Goal: Task Accomplishment & Management: Complete application form

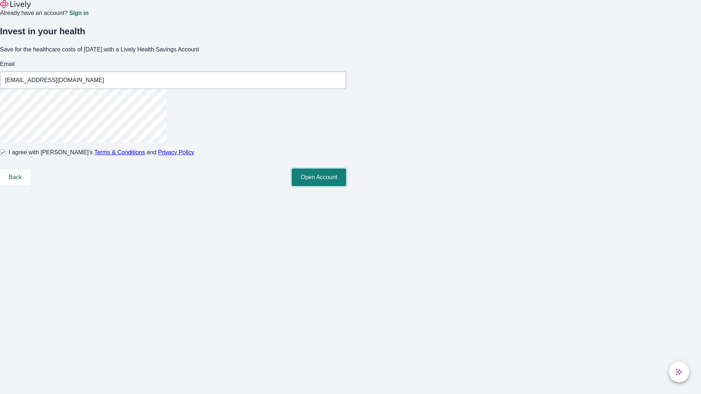
click at [346, 186] on button "Open Account" at bounding box center [319, 178] width 54 height 18
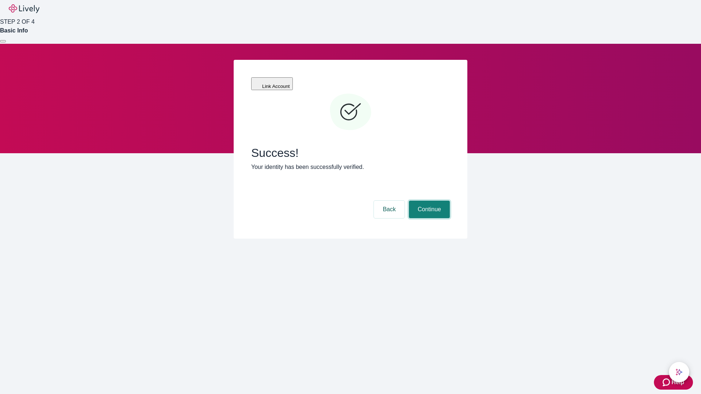
click at [428, 201] on button "Continue" at bounding box center [429, 210] width 41 height 18
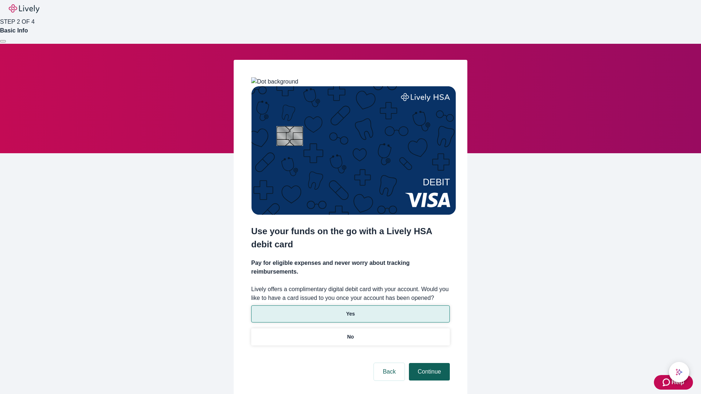
click at [350, 310] on p "Yes" at bounding box center [350, 314] width 9 height 8
click at [428, 363] on button "Continue" at bounding box center [429, 372] width 41 height 18
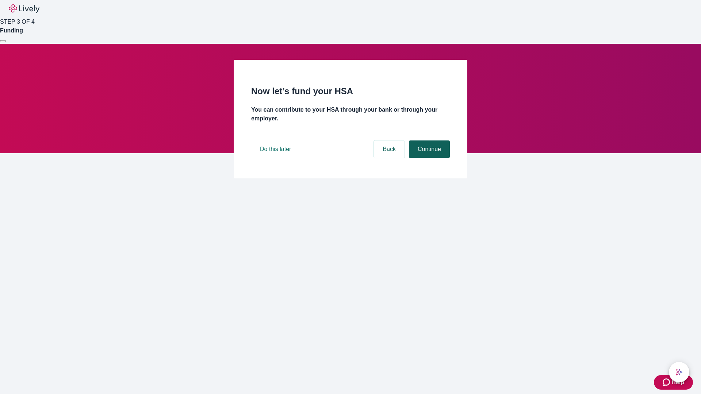
click at [428, 158] on button "Continue" at bounding box center [429, 149] width 41 height 18
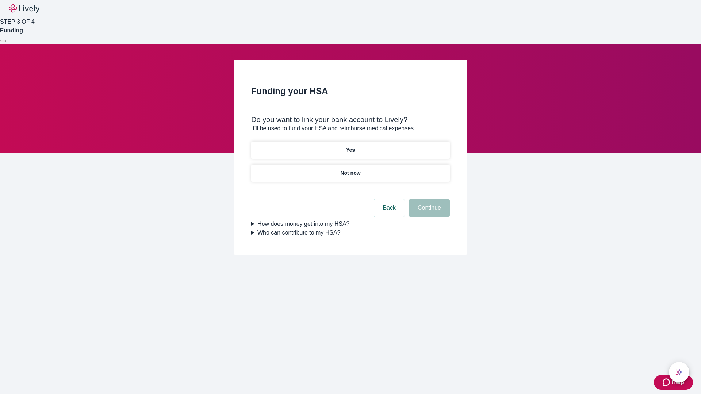
click at [350, 169] on p "Not now" at bounding box center [350, 173] width 20 height 8
click at [428, 212] on button "Continue" at bounding box center [429, 208] width 41 height 18
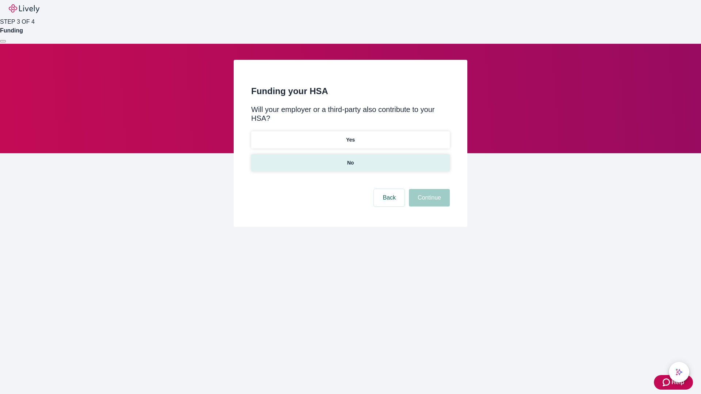
click at [350, 159] on p "No" at bounding box center [350, 163] width 7 height 8
click at [428, 189] on button "Continue" at bounding box center [429, 198] width 41 height 18
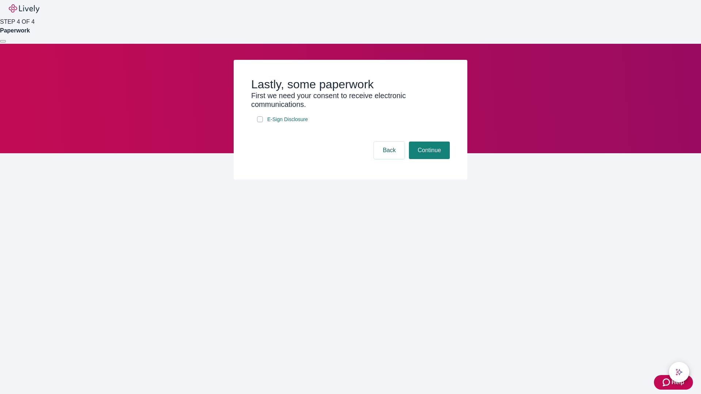
click at [260, 122] on input "E-Sign Disclosure" at bounding box center [260, 119] width 6 height 6
checkbox input "true"
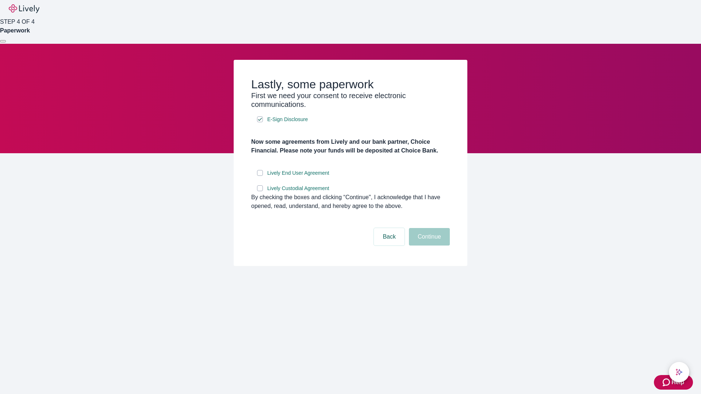
click at [260, 176] on input "Lively End User Agreement" at bounding box center [260, 173] width 6 height 6
checkbox input "true"
click at [260, 191] on input "Lively Custodial Agreement" at bounding box center [260, 188] width 6 height 6
checkbox input "true"
click at [428, 246] on button "Continue" at bounding box center [429, 237] width 41 height 18
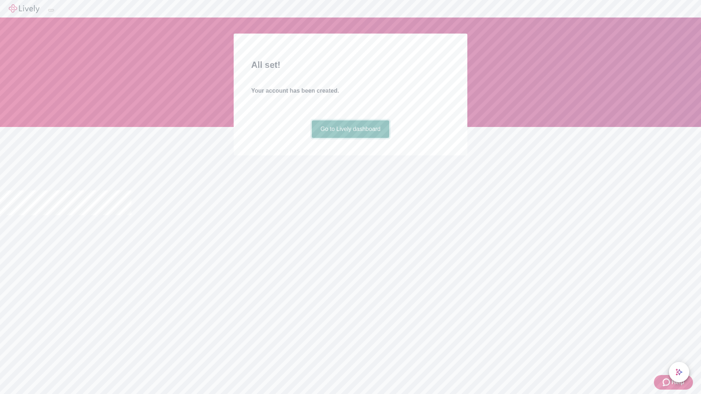
click at [350, 138] on link "Go to Lively dashboard" at bounding box center [351, 129] width 78 height 18
